Goal: Task Accomplishment & Management: Manage account settings

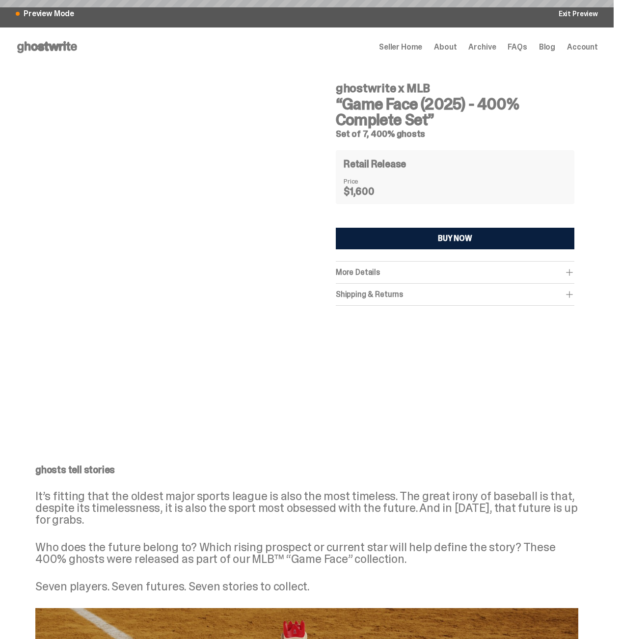
click at [140, 281] on img at bounding box center [174, 224] width 252 height 315
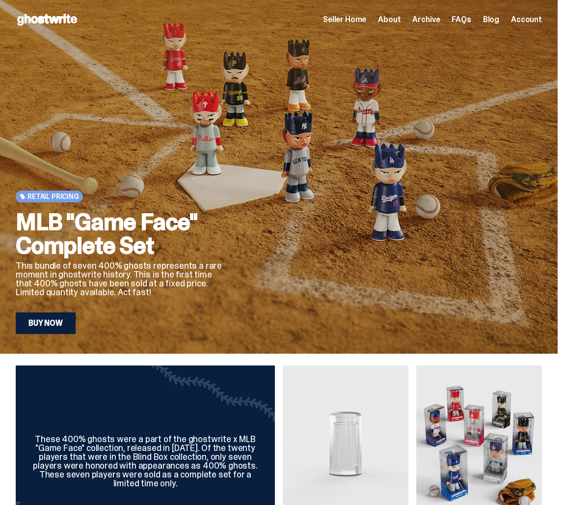
click at [371, 26] on div "Open main menu Home Seller Home About Archive FAQs Blog Account Seller Home Abo…" at bounding box center [279, 20] width 526 height 16
click at [366, 24] on span "Seller Home" at bounding box center [344, 20] width 43 height 8
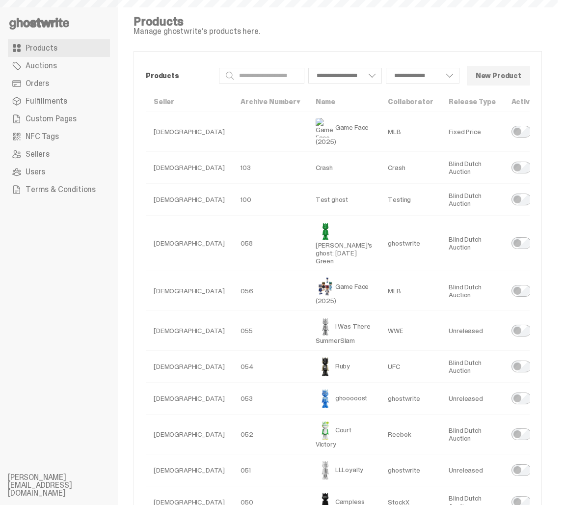
select select
click at [57, 83] on link "Orders" at bounding box center [59, 84] width 102 height 18
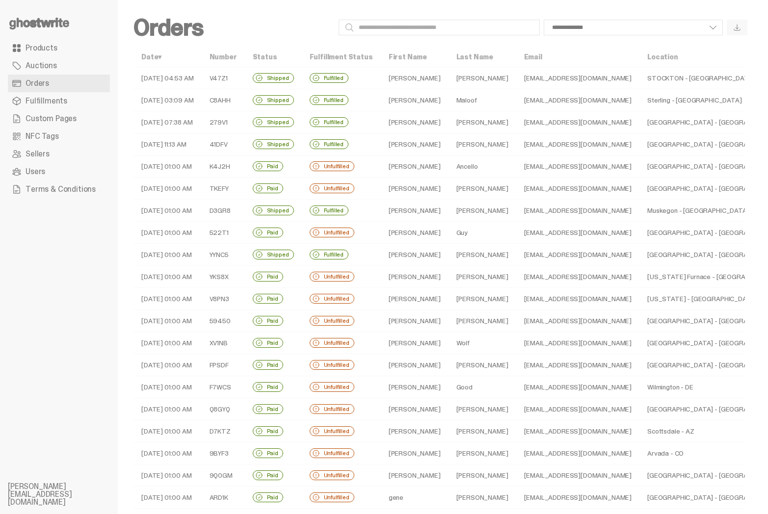
scroll to position [159, 0]
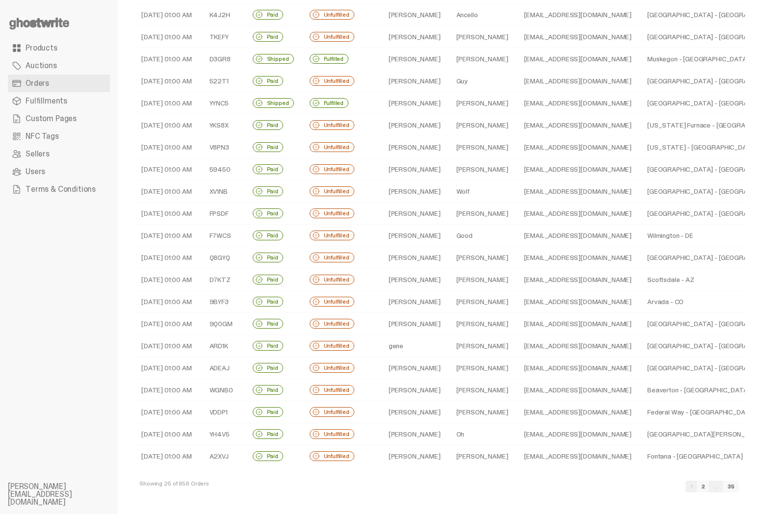
click at [565, 487] on link "2" at bounding box center [703, 487] width 13 height 12
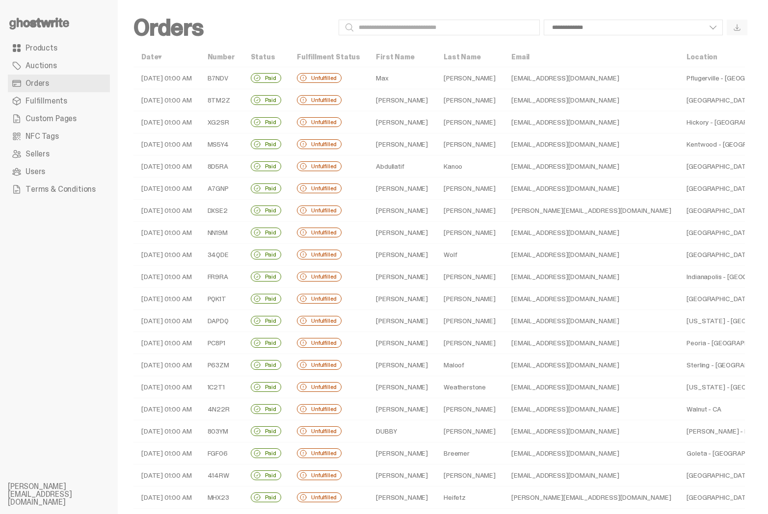
scroll to position [159, 0]
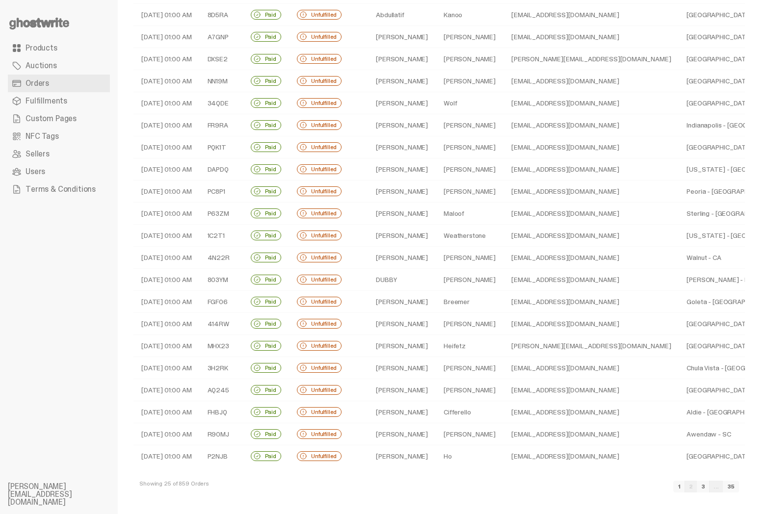
click at [565, 490] on link "3" at bounding box center [703, 487] width 13 height 12
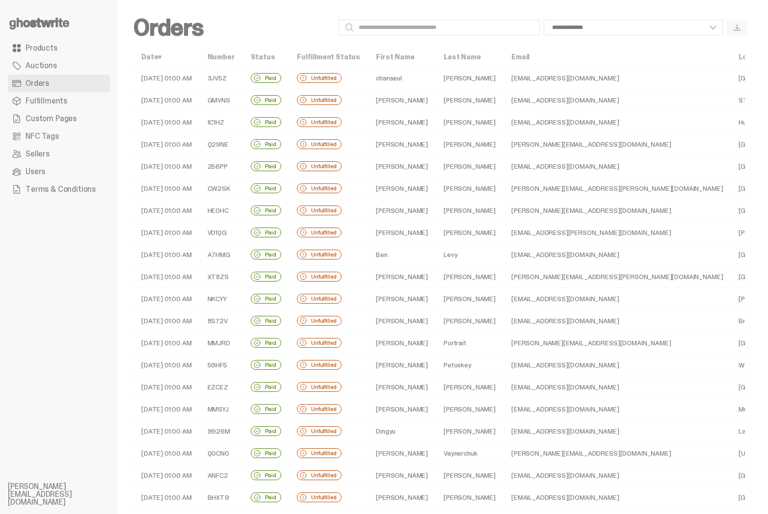
scroll to position [159, 0]
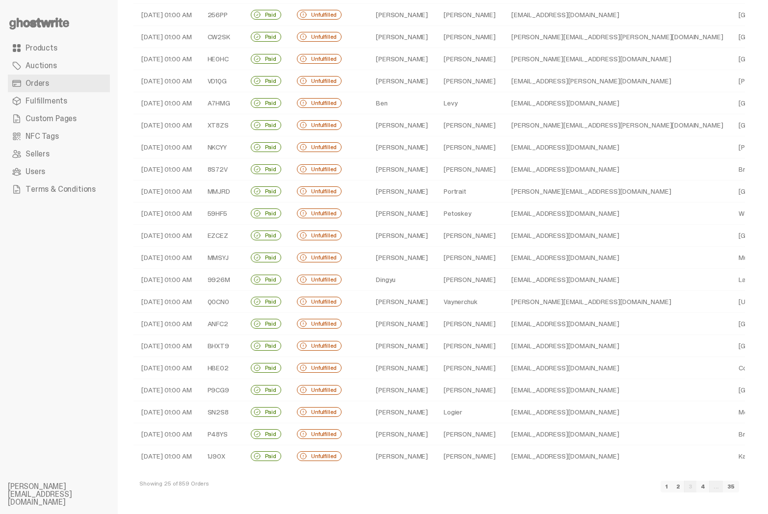
click at [565, 487] on link "1" at bounding box center [667, 487] width 12 height 12
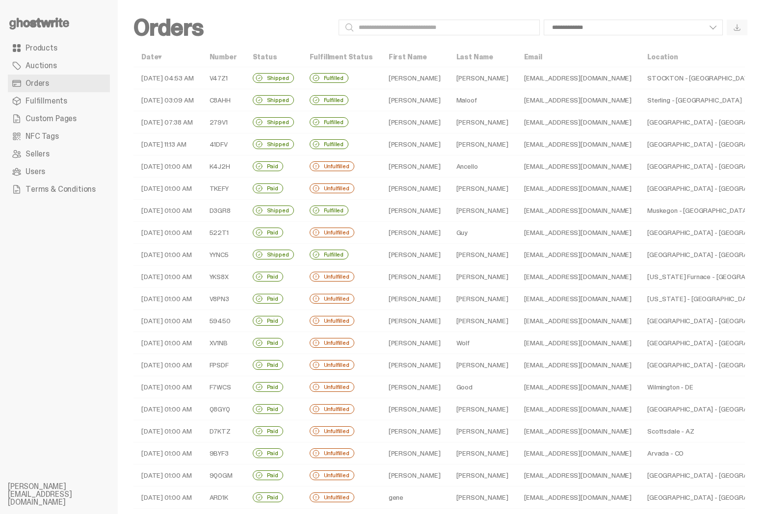
click at [381, 101] on td "[PERSON_NAME]" at bounding box center [415, 100] width 68 height 22
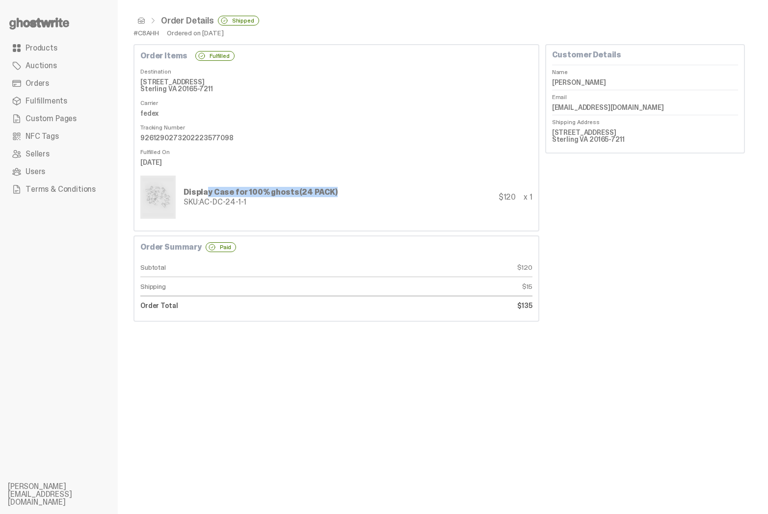
drag, startPoint x: 187, startPoint y: 189, endPoint x: 349, endPoint y: 189, distance: 161.5
click at [349, 189] on div "Display Case for 100% ghosts (24 PACK) SKU: AC-DC-24-1-1 $120 x 1" at bounding box center [336, 197] width 392 height 43
drag, startPoint x: 334, startPoint y: 131, endPoint x: 406, endPoint y: 181, distance: 87.4
click at [394, 177] on div "Order Items Fulfilled Destination [STREET_ADDRESS] Sterling VA 20165-7211 Carri…" at bounding box center [337, 138] width 406 height 188
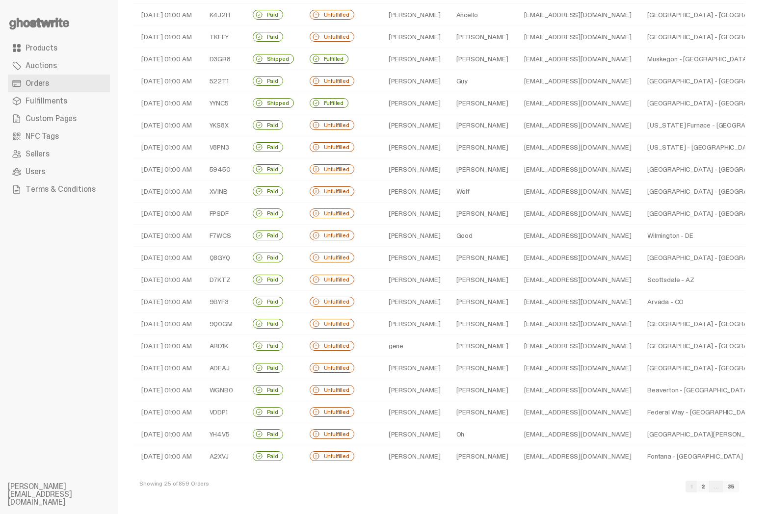
scroll to position [152, 0]
